Goal: Complete application form

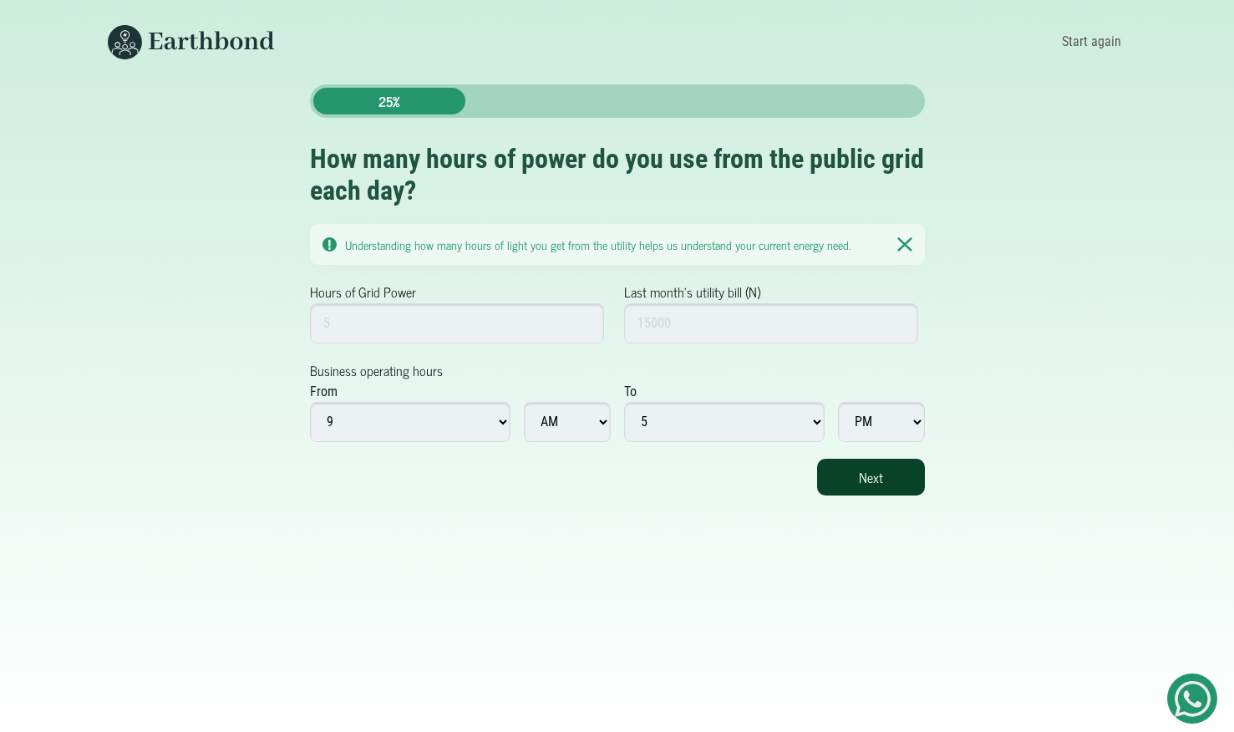
click at [863, 483] on button "Next" at bounding box center [871, 477] width 108 height 37
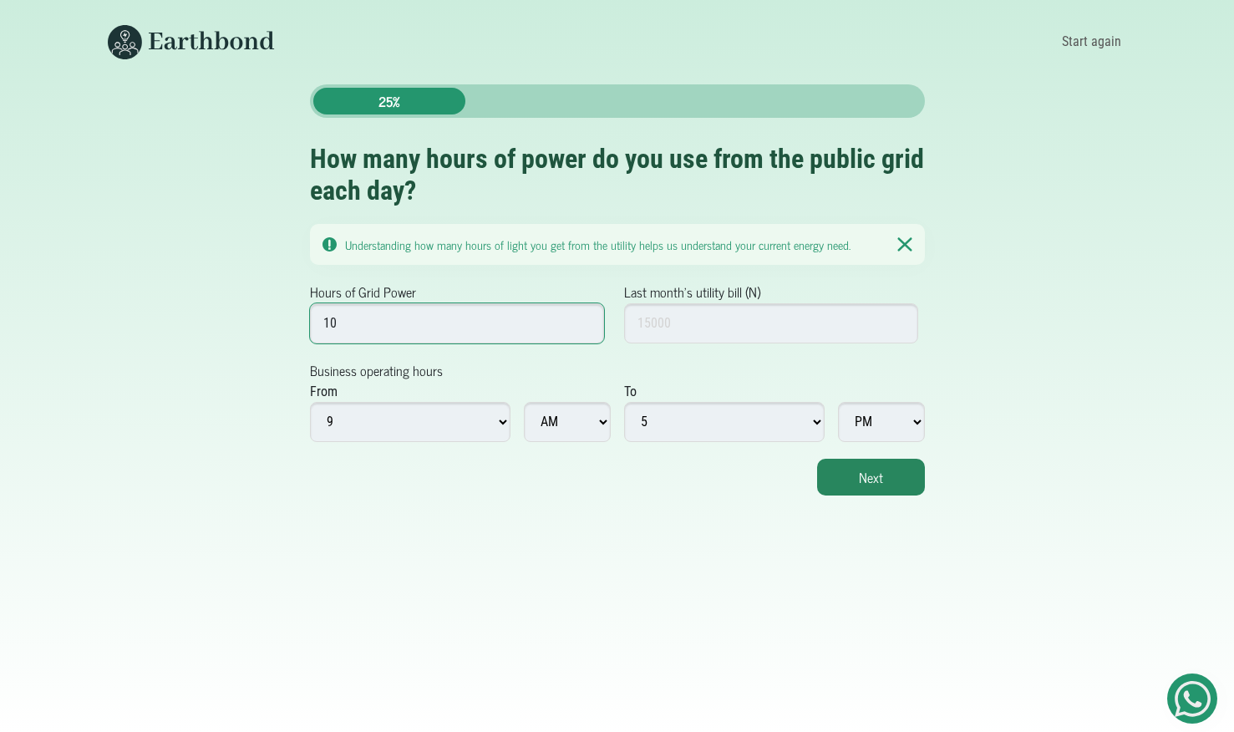
type input "10"
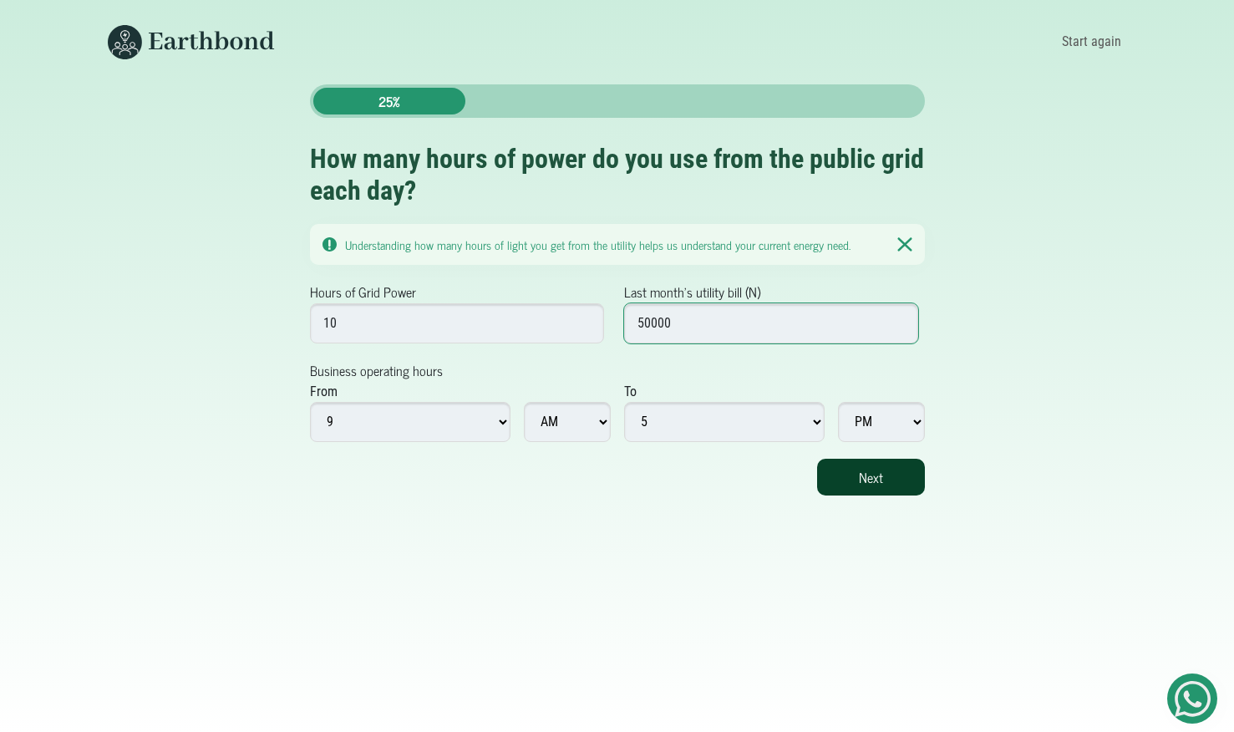
type input "50000"
click at [902, 489] on button "Next" at bounding box center [871, 477] width 108 height 37
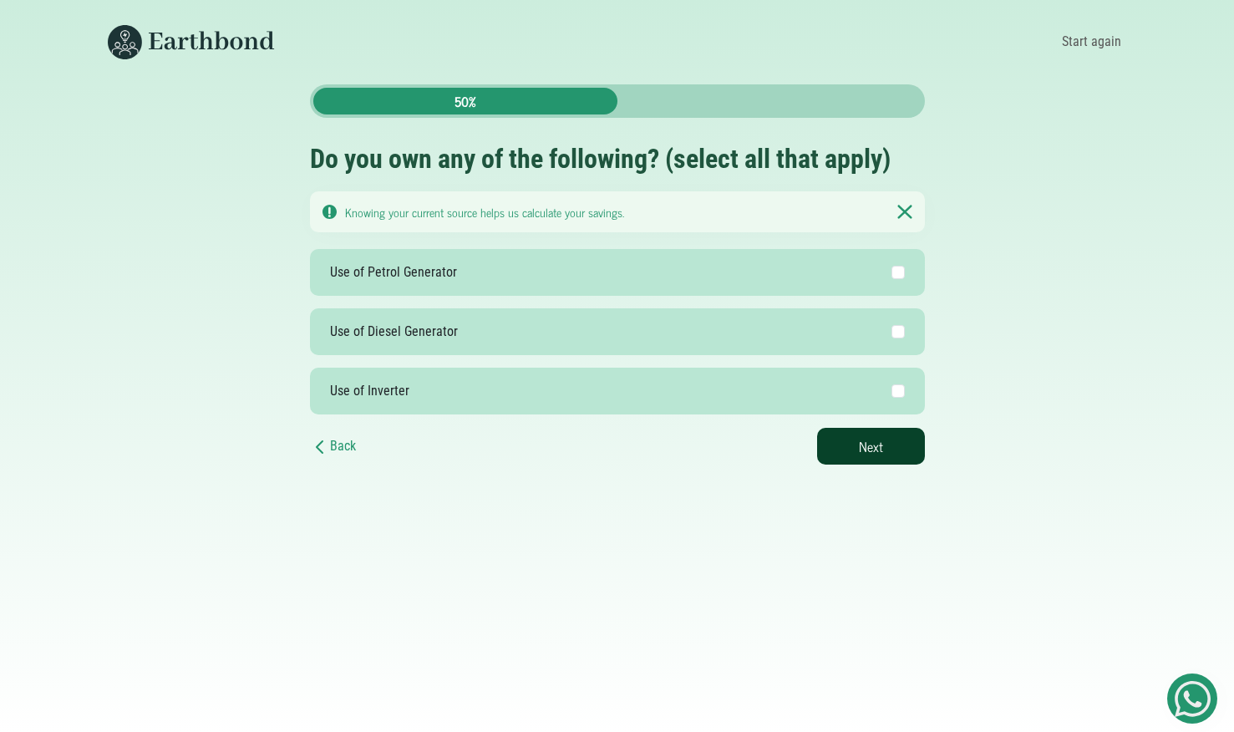
click at [881, 439] on button "Next" at bounding box center [871, 446] width 108 height 37
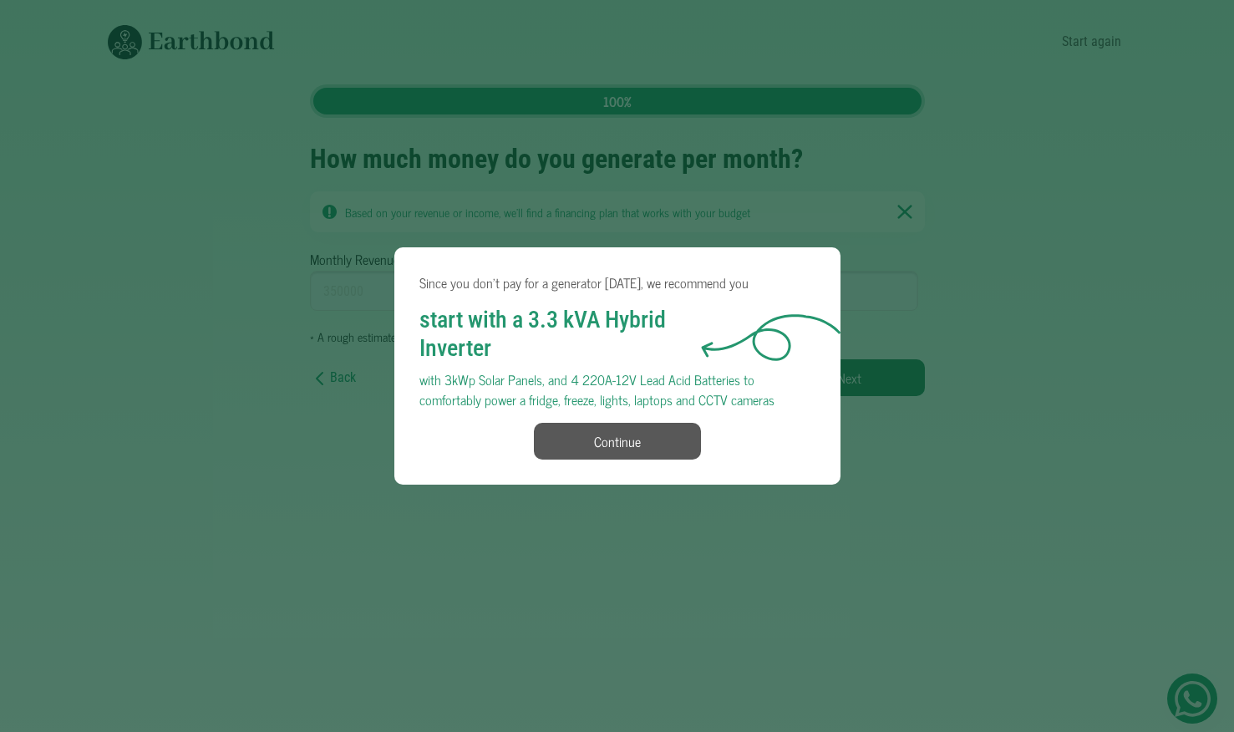
click at [644, 444] on button "Continue" at bounding box center [617, 441] width 167 height 37
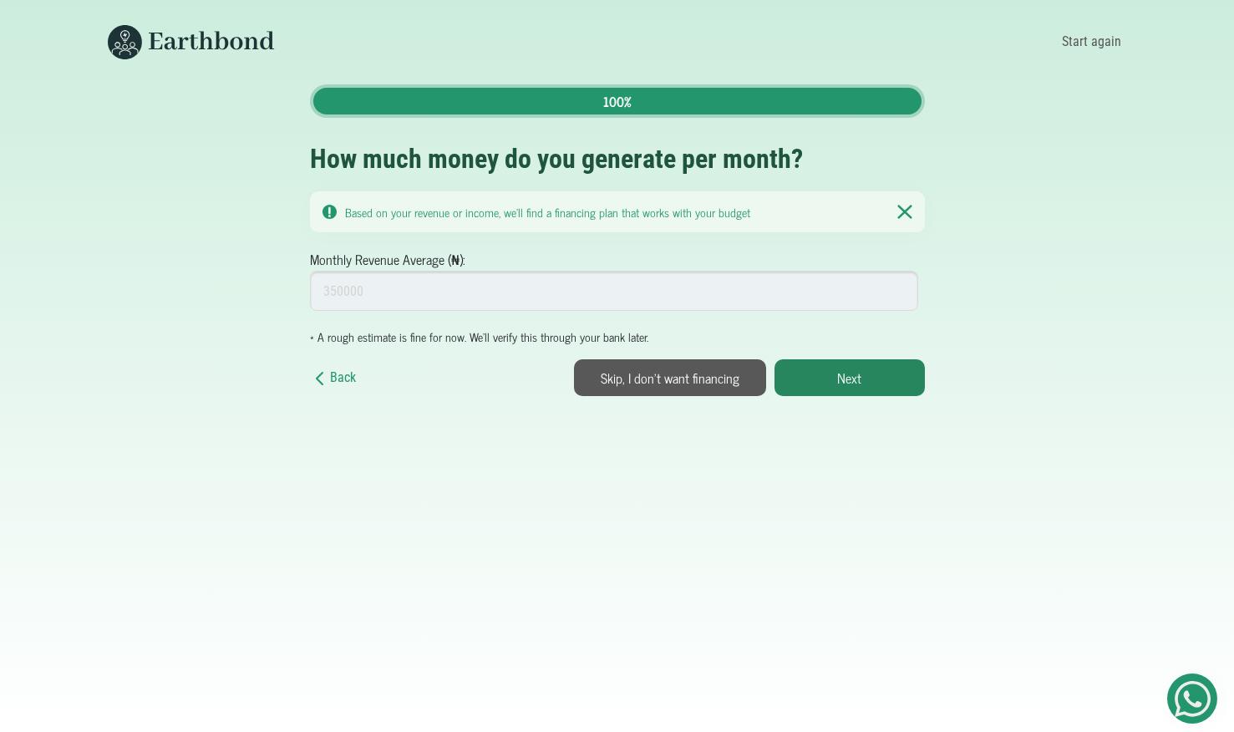
click at [709, 383] on button "Skip, I don't want financing" at bounding box center [670, 377] width 192 height 37
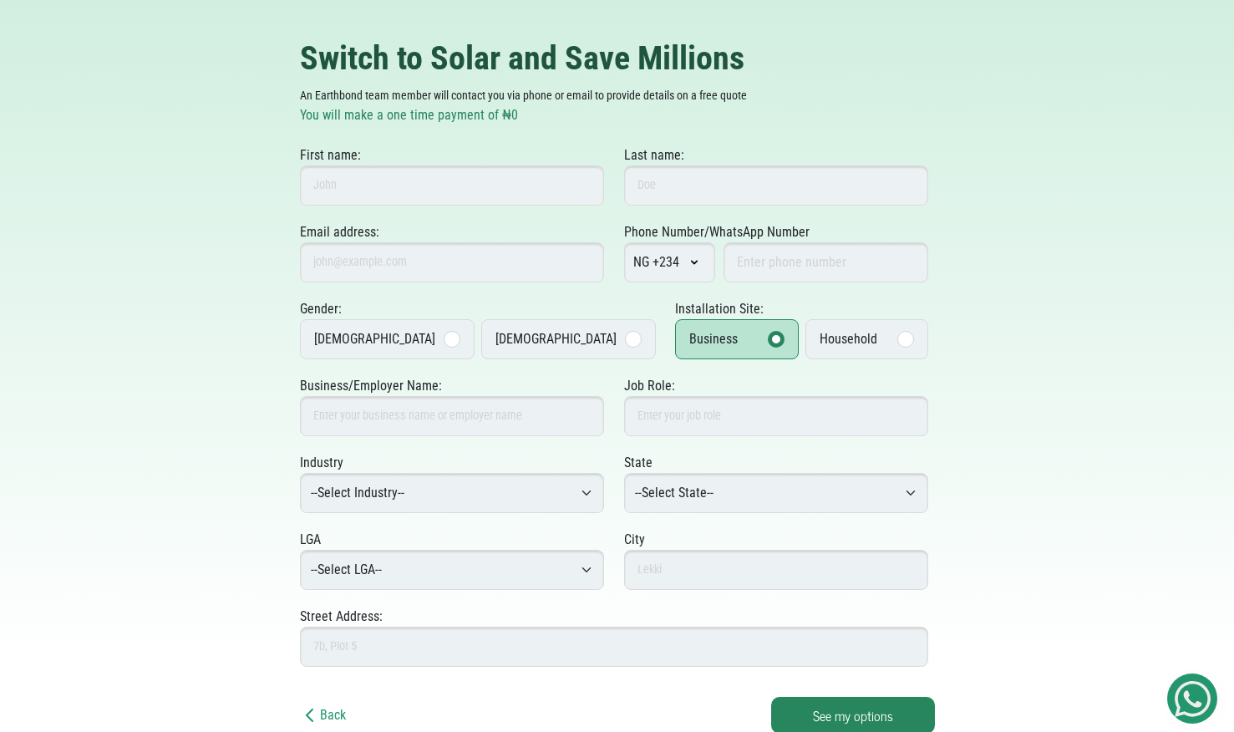
scroll to position [76, 0]
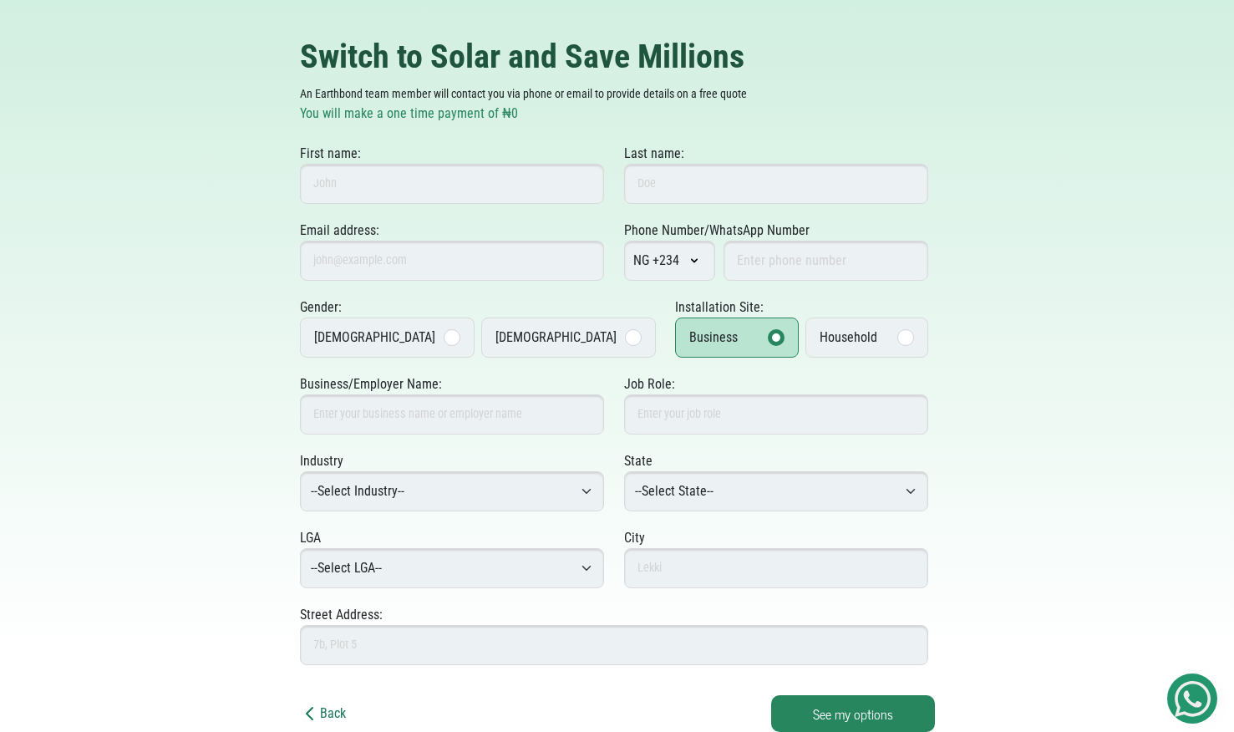
click at [328, 713] on link "Back" at bounding box center [323, 713] width 46 height 16
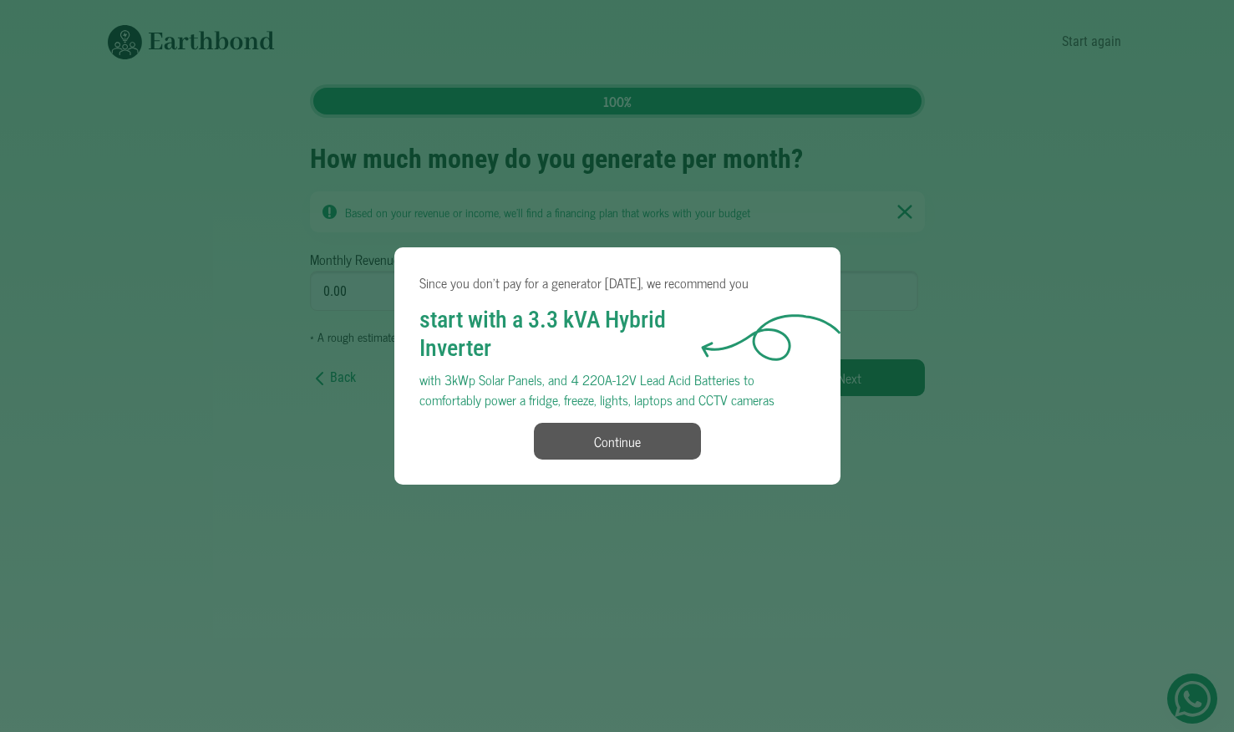
click at [642, 460] on div "Since you don't pay for a generator today, we recommend you start with a 3.3 kV…" at bounding box center [618, 365] width 446 height 237
click at [644, 440] on button "Continue" at bounding box center [617, 441] width 167 height 37
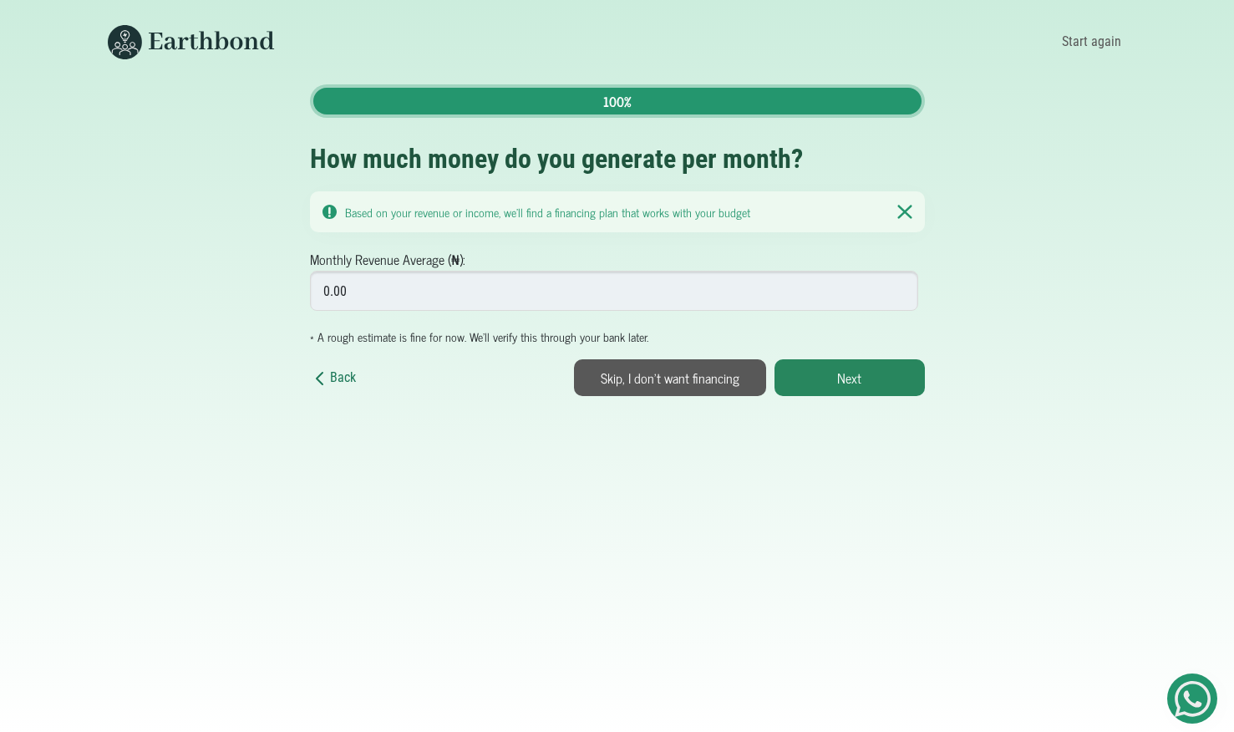
click at [345, 376] on link "Back" at bounding box center [333, 378] width 46 height 21
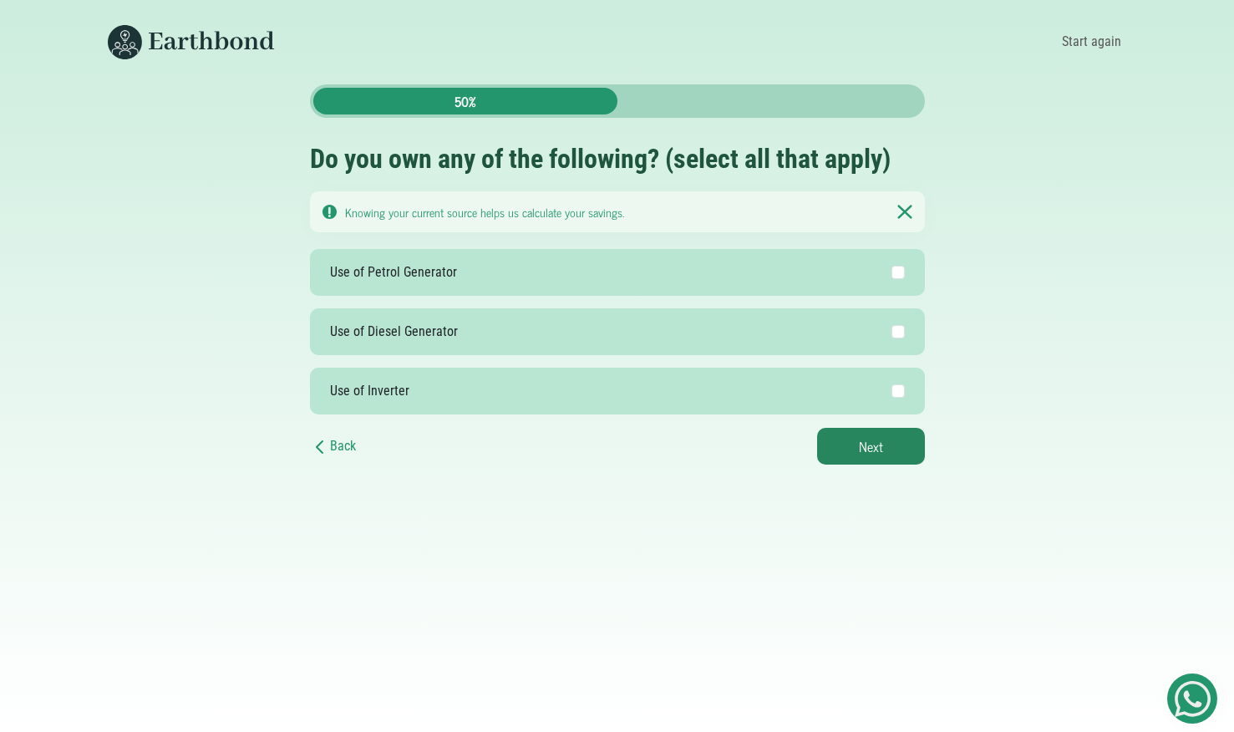
click at [471, 274] on label "Use of Petrol Generator" at bounding box center [617, 272] width 615 height 47
click at [892, 274] on input "Use of Petrol Generator" at bounding box center [898, 272] width 13 height 13
checkbox input "true"
click at [884, 453] on button "Next" at bounding box center [871, 446] width 108 height 37
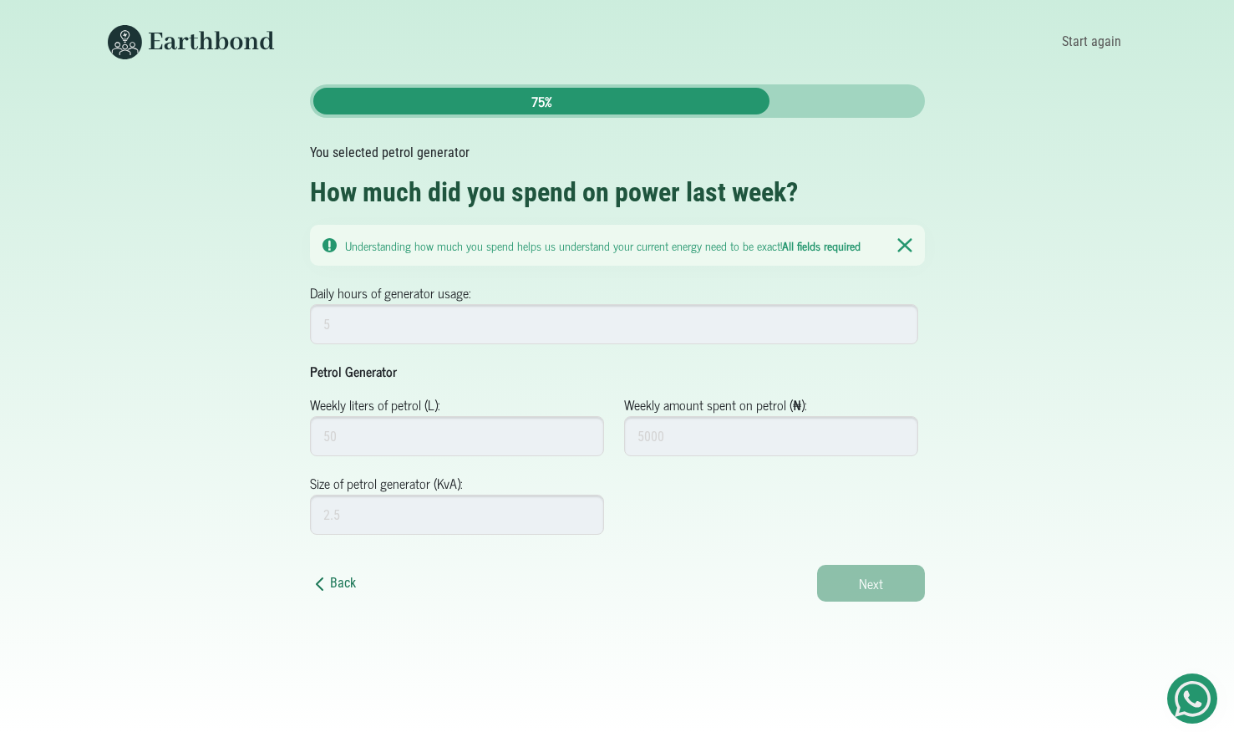
click at [343, 581] on link "Back" at bounding box center [333, 583] width 46 height 16
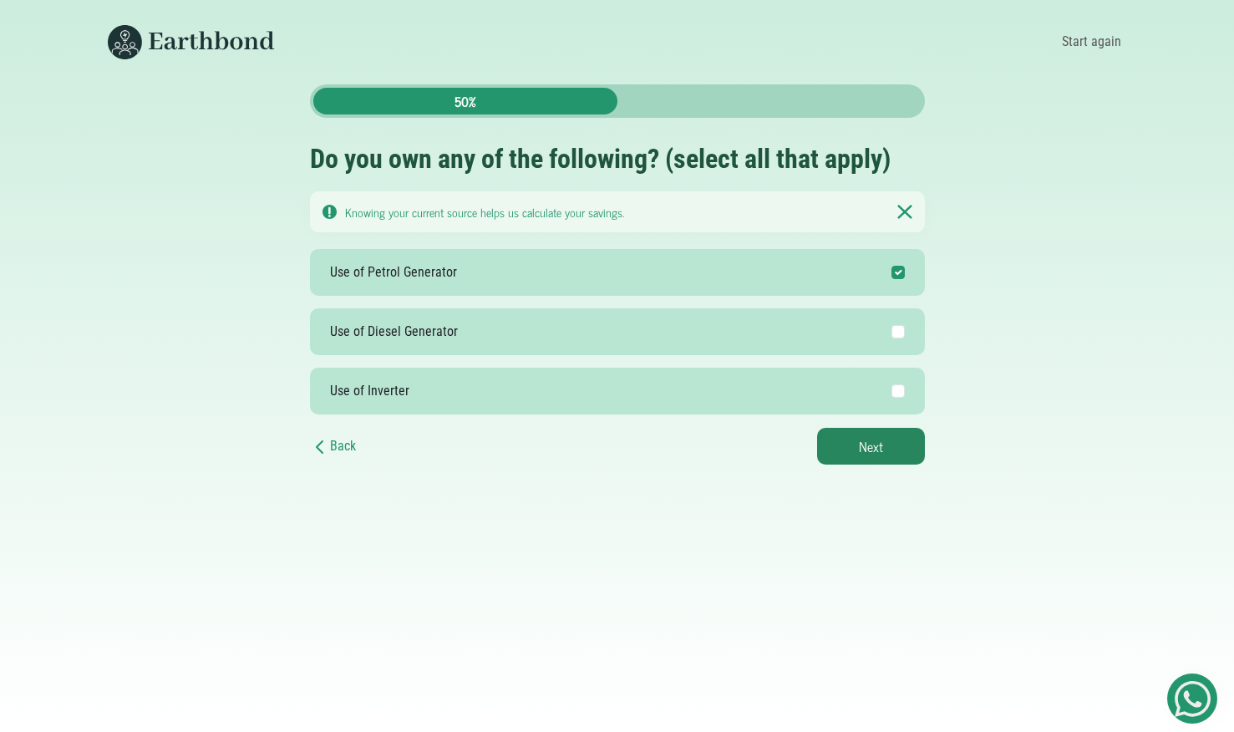
click at [864, 325] on label "Use of Diesel Generator" at bounding box center [617, 331] width 615 height 47
click at [892, 325] on input "Use of Diesel Generator" at bounding box center [898, 331] width 13 height 13
checkbox input "true"
click at [869, 461] on button "Next" at bounding box center [871, 446] width 108 height 37
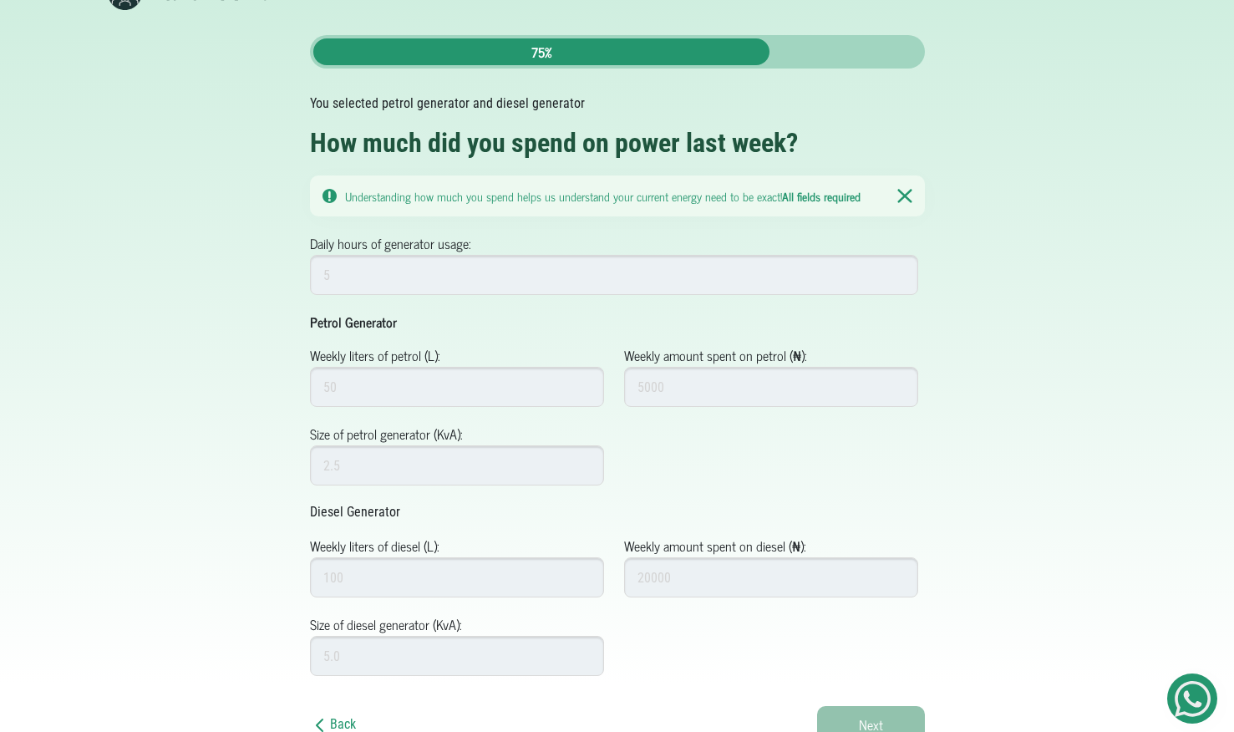
scroll to position [59, 0]
